Goal: Information Seeking & Learning: Learn about a topic

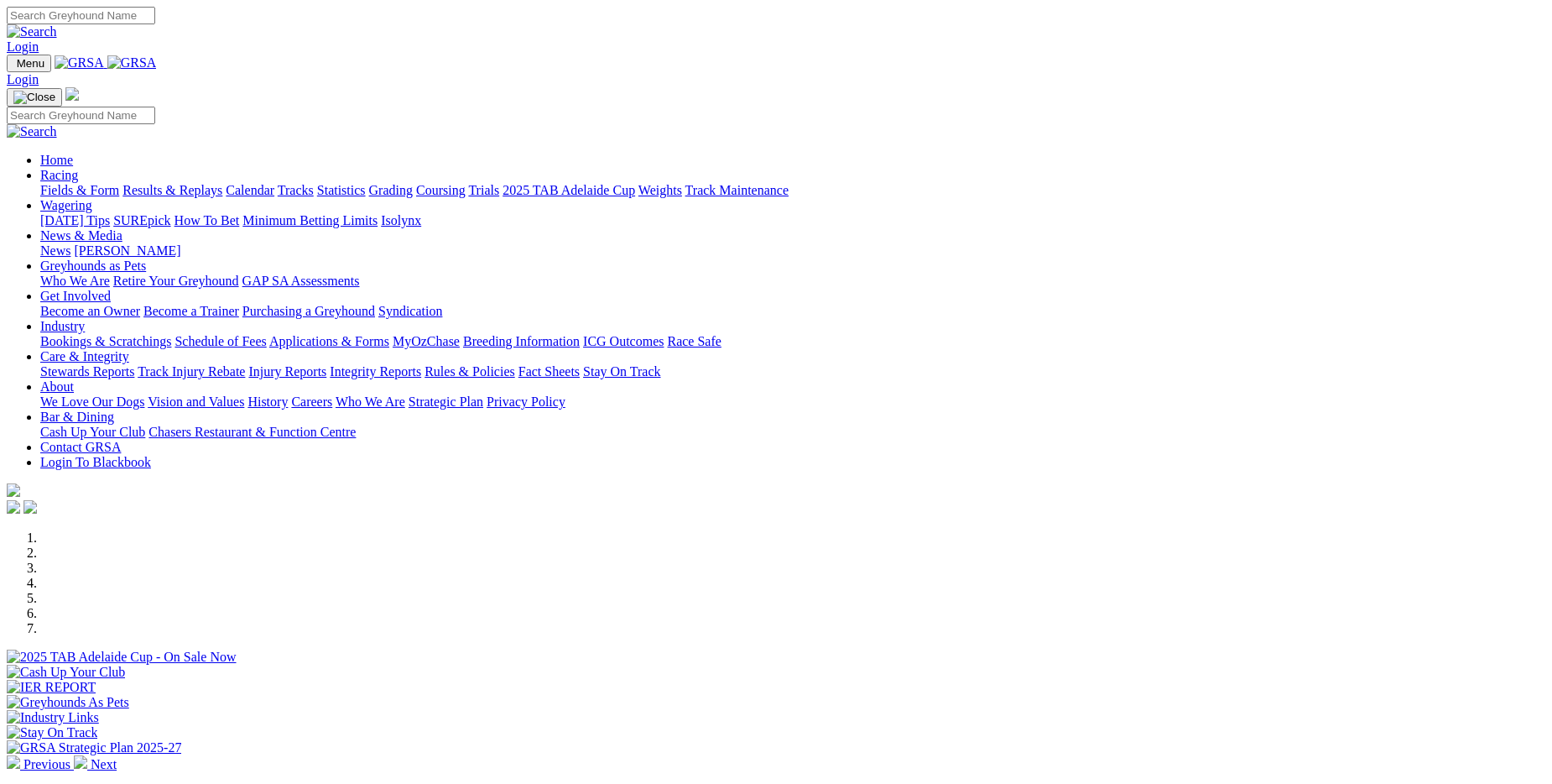
drag, startPoint x: 0, startPoint y: 0, endPoint x: 429, endPoint y: 63, distance: 433.6
click at [78, 167] on link "Racing" at bounding box center [59, 175] width 38 height 14
click at [222, 183] on link "Results & Replays" at bounding box center [173, 190] width 100 height 14
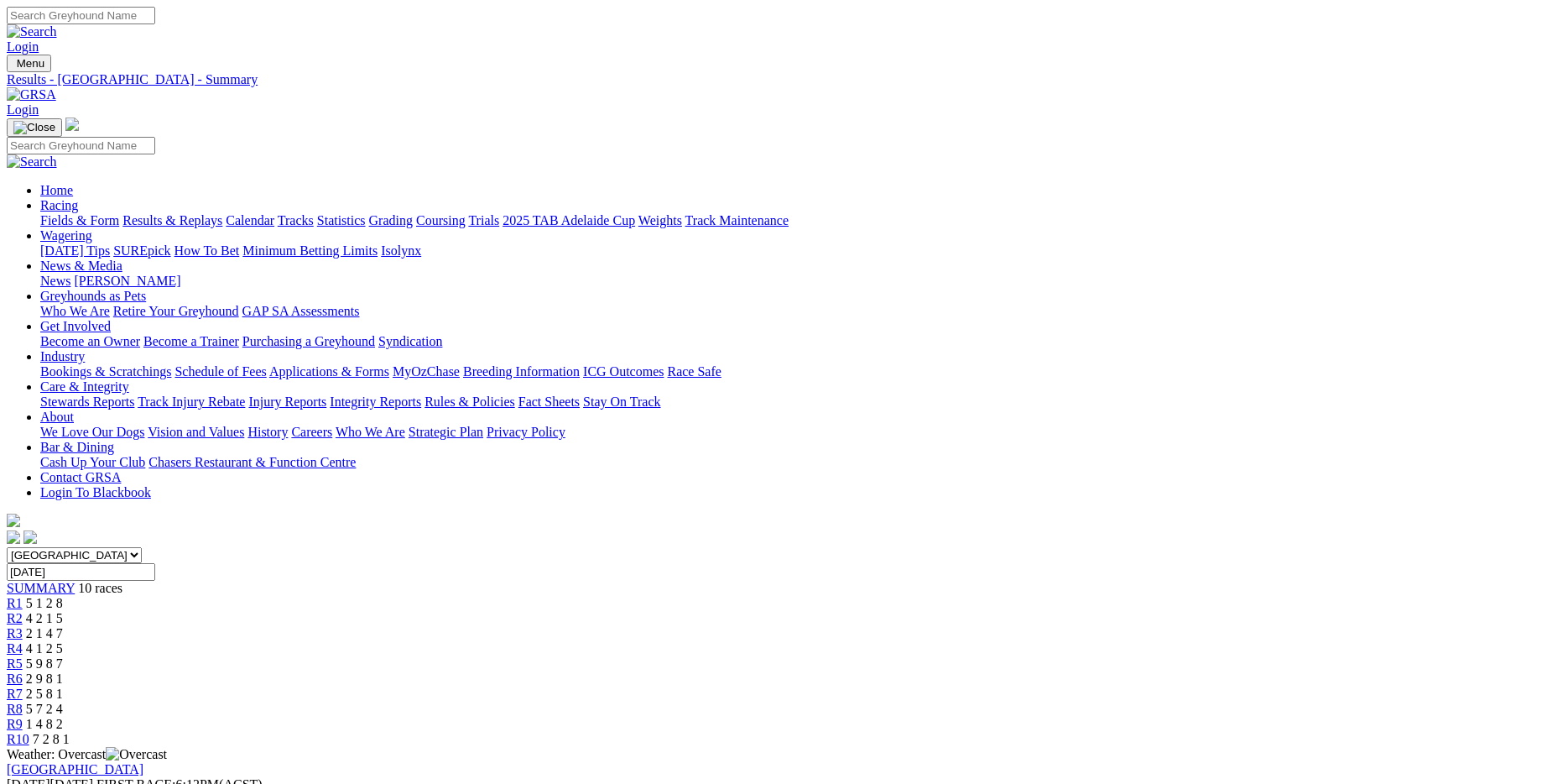
click at [119, 213] on link "Fields & Form" at bounding box center [80, 220] width 79 height 14
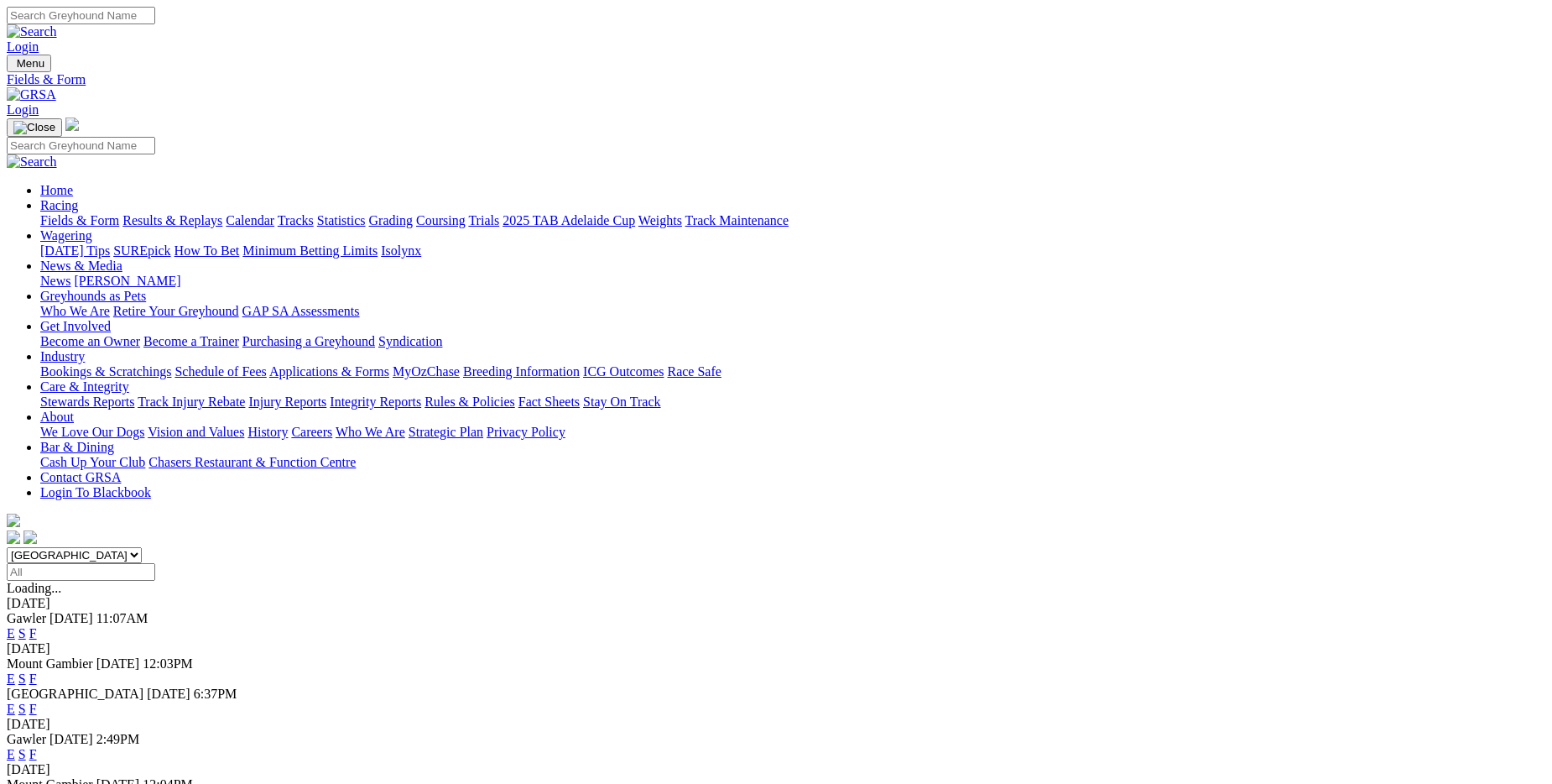
click at [37, 702] on link "F" at bounding box center [33, 709] width 7 height 14
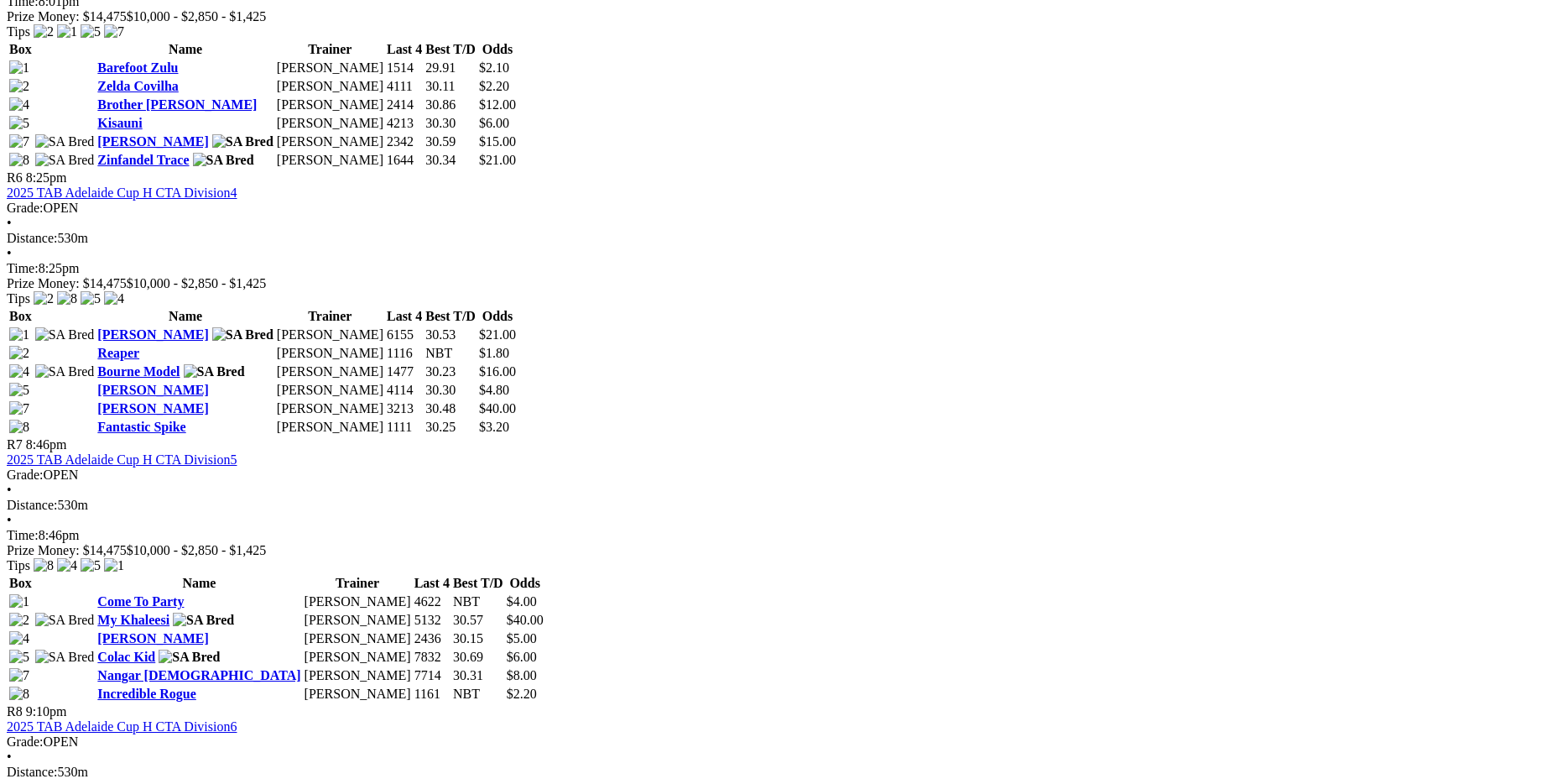
scroll to position [2098, 0]
